Goal: Information Seeking & Learning: Learn about a topic

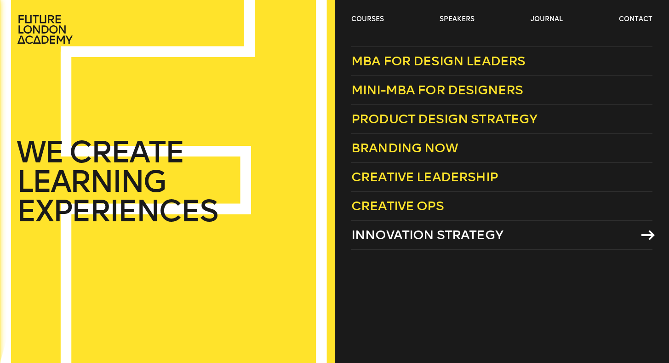
click at [390, 239] on span "Innovation Strategy" at bounding box center [428, 234] width 152 height 15
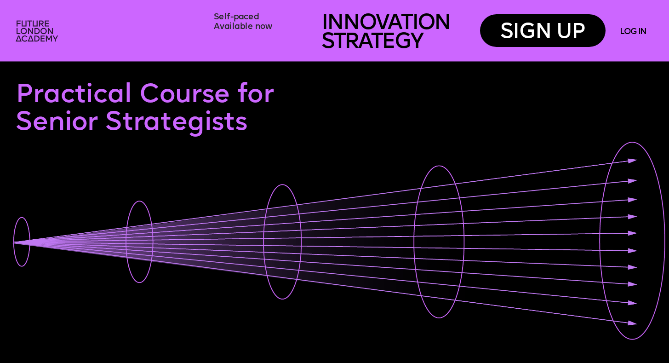
click at [38, 33] on img at bounding box center [38, 32] width 52 height 31
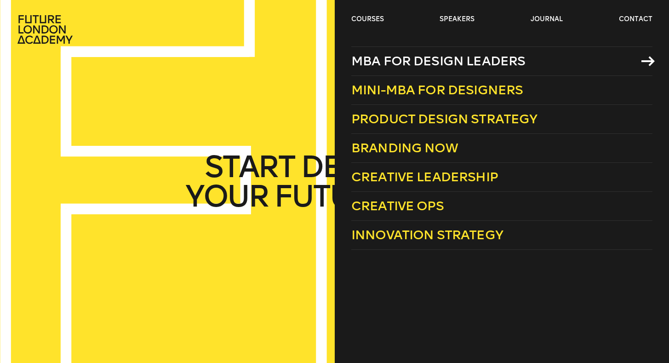
click at [375, 62] on span "MBA for Design Leaders" at bounding box center [439, 60] width 174 height 15
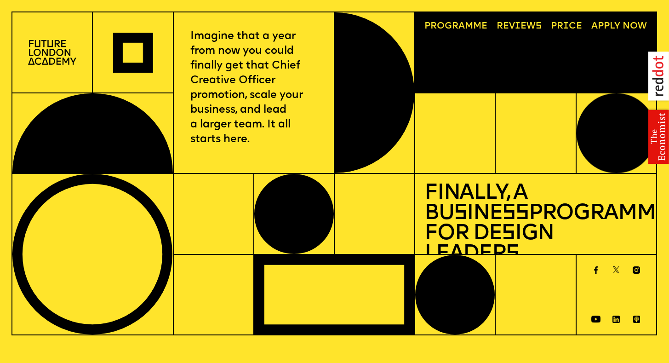
click at [455, 22] on link "Progr a mme" at bounding box center [456, 26] width 72 height 18
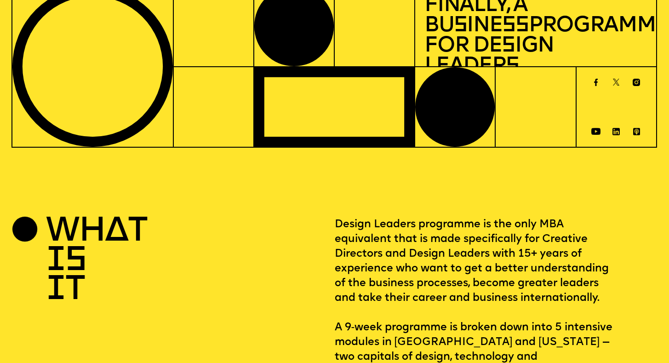
scroll to position [166, 0]
